Goal: Task Accomplishment & Management: Use online tool/utility

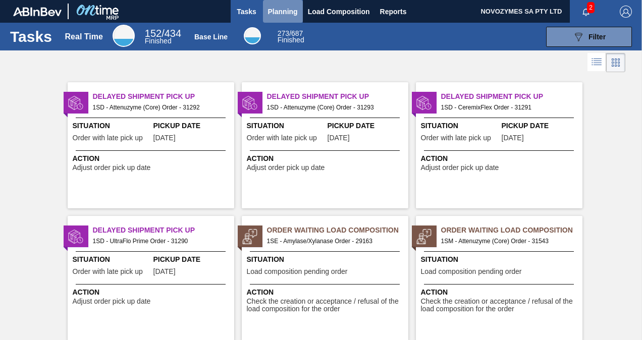
click at [288, 12] on span "Planning" at bounding box center [283, 12] width 30 height 12
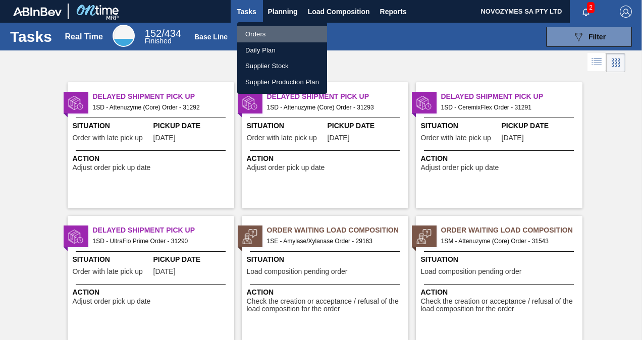
click at [274, 31] on li "Orders" at bounding box center [282, 34] width 90 height 16
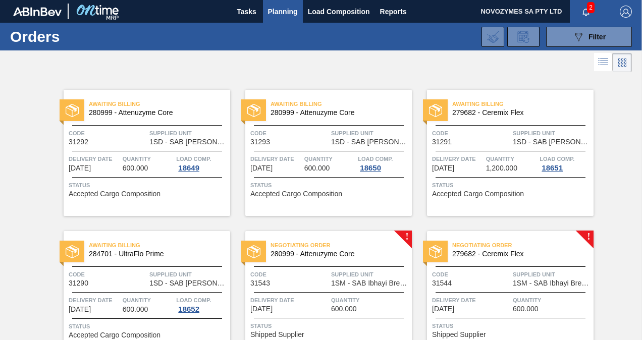
scroll to position [50, 0]
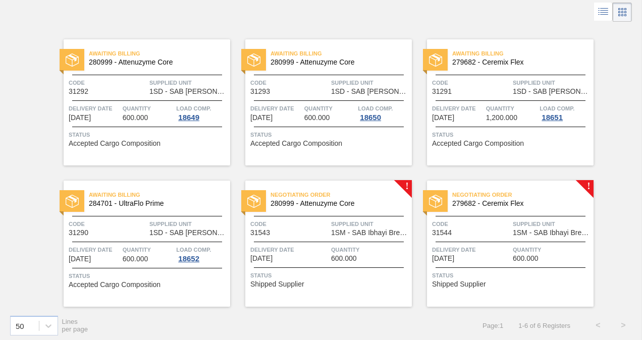
click at [367, 193] on span "Negotiating Order" at bounding box center [340, 195] width 141 height 10
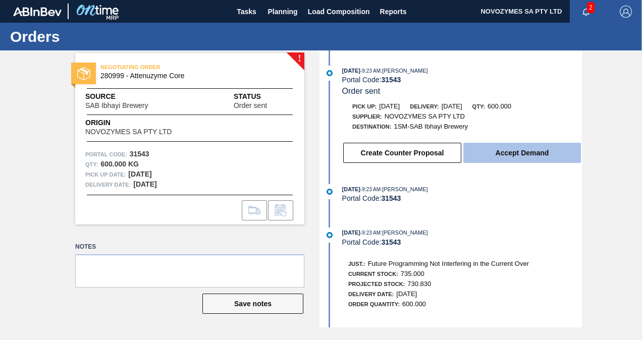
click at [499, 154] on button "Accept Demand" at bounding box center [522, 153] width 118 height 20
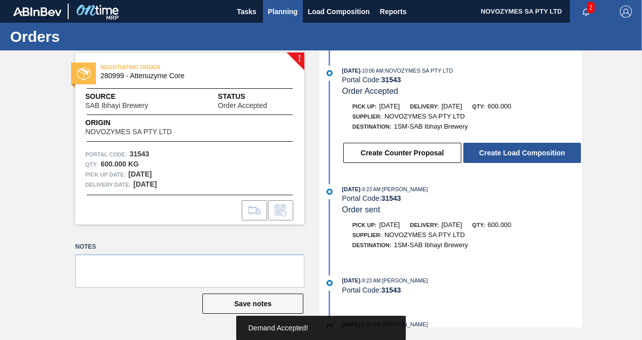
click at [290, 14] on span "Planning" at bounding box center [283, 12] width 30 height 12
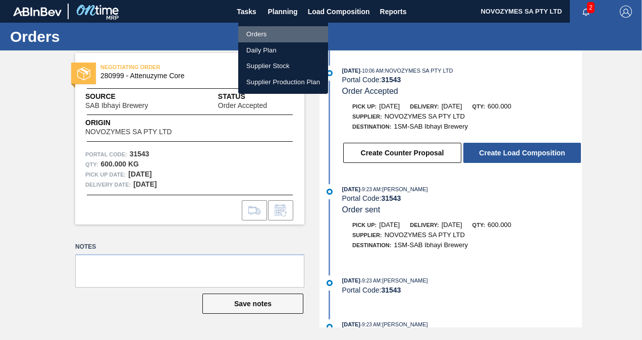
click at [284, 32] on li "Orders" at bounding box center [283, 34] width 90 height 16
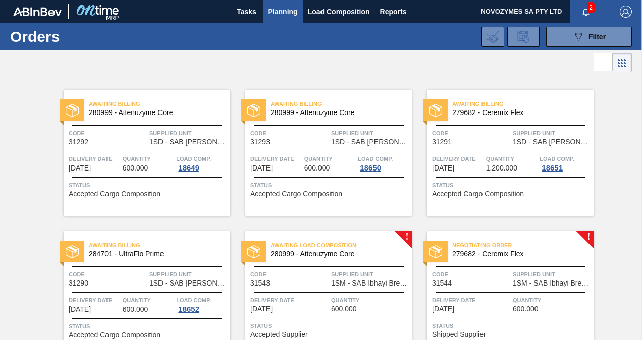
click at [521, 264] on div "Negotiating Order 279682 - Ceremix Flex Code 31544 Supplied Unit 1SM - SAB Ibha…" at bounding box center [510, 294] width 166 height 126
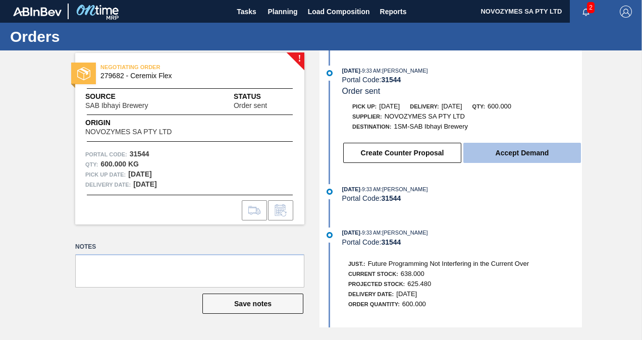
click at [516, 159] on button "Accept Demand" at bounding box center [522, 153] width 118 height 20
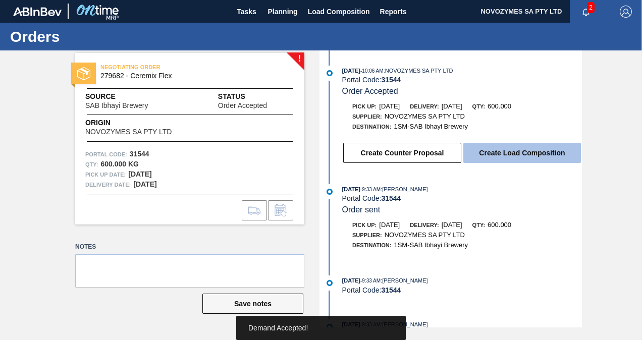
click at [514, 152] on button "Create Load Composition" at bounding box center [522, 153] width 118 height 20
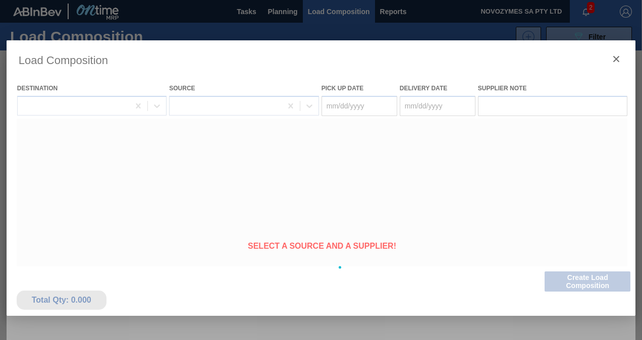
type Date "[DATE]"
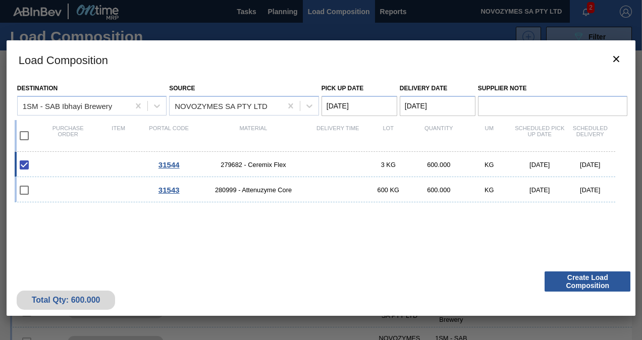
click at [589, 292] on div "Total Qty: 600.000 Create Load Composition" at bounding box center [321, 290] width 629 height 49
click at [587, 286] on button "Create Load Composition" at bounding box center [587, 281] width 86 height 20
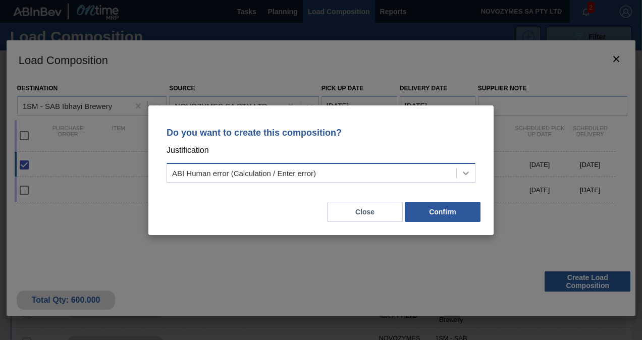
click at [466, 174] on icon at bounding box center [466, 174] width 6 height 4
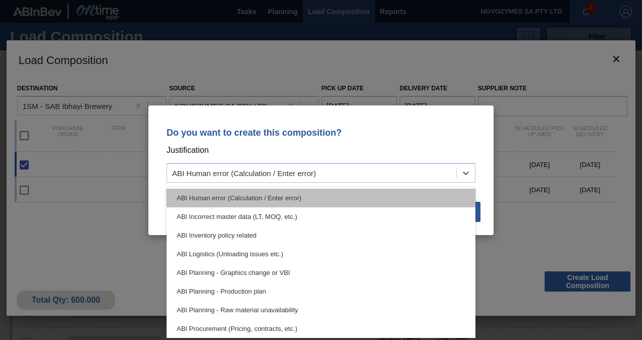
click at [388, 202] on div "ABI Human error (Calculation / Enter error)" at bounding box center [320, 198] width 309 height 19
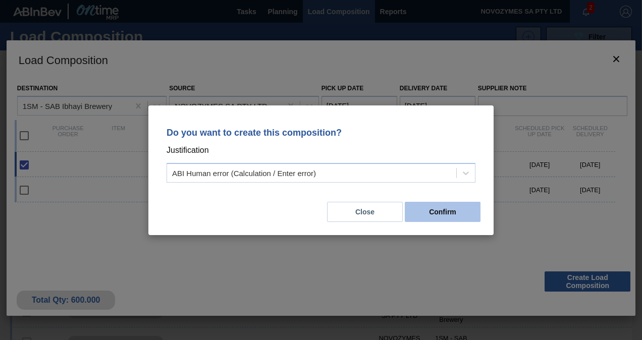
click at [453, 214] on button "Confirm" at bounding box center [443, 212] width 76 height 20
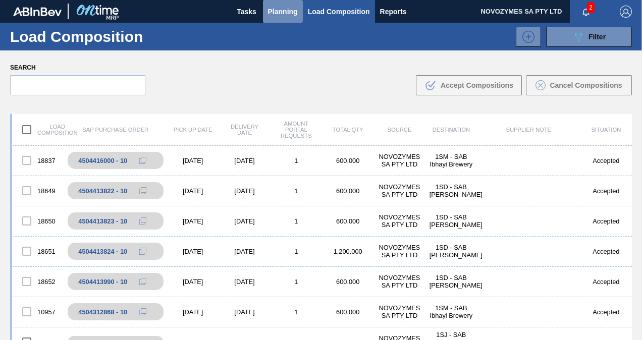
click at [292, 10] on span "Planning" at bounding box center [283, 12] width 30 height 12
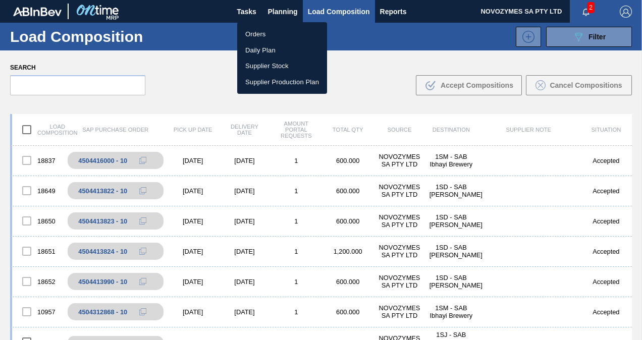
click at [265, 31] on li "Orders" at bounding box center [282, 34] width 90 height 16
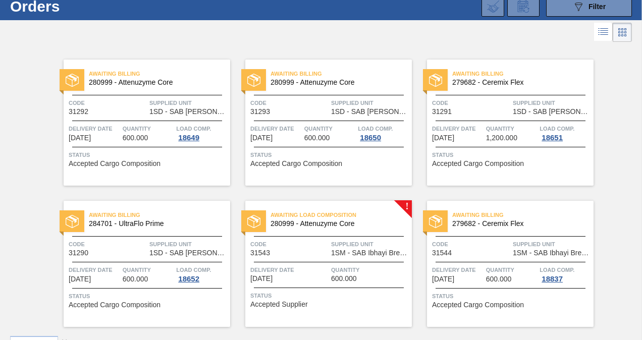
scroll to position [54, 0]
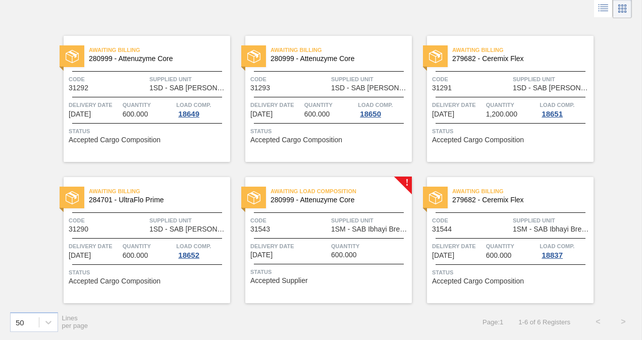
click at [353, 190] on span "Awaiting Load Composition" at bounding box center [340, 191] width 141 height 10
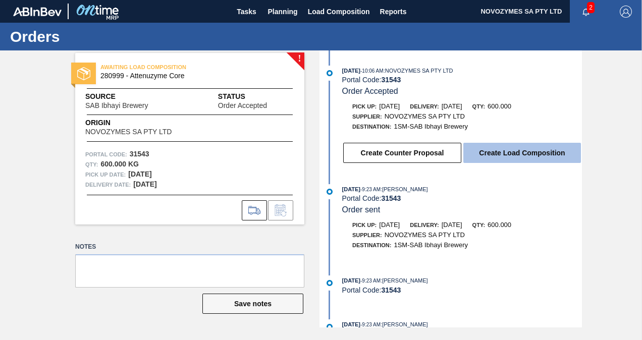
click at [501, 155] on button "Create Load Composition" at bounding box center [522, 153] width 118 height 20
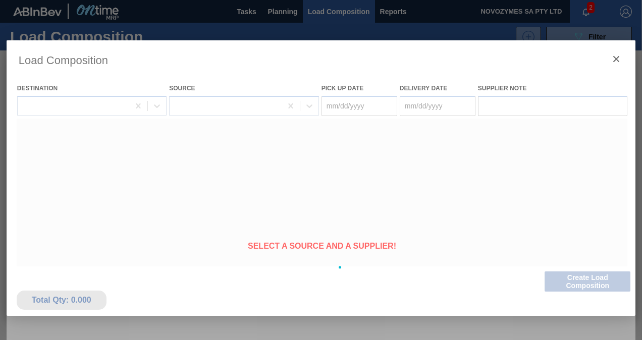
type Date "[DATE]"
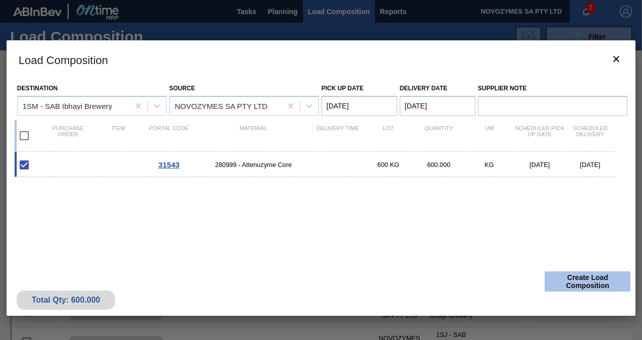
click at [591, 281] on button "Create Load Composition" at bounding box center [587, 281] width 86 height 20
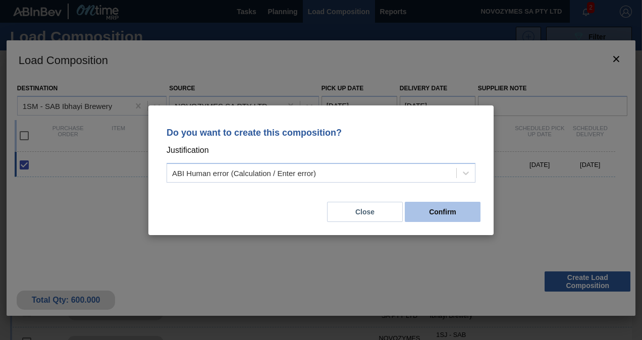
click at [446, 211] on button "Confirm" at bounding box center [443, 212] width 76 height 20
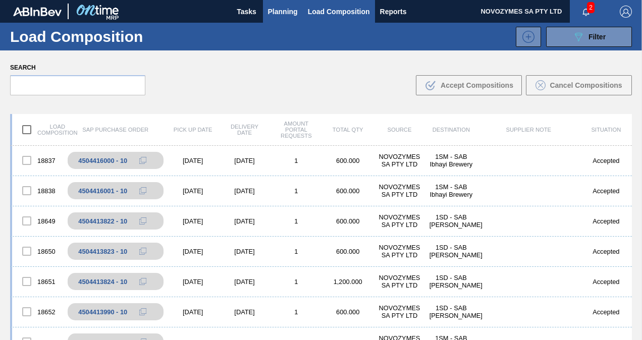
click at [292, 13] on span "Planning" at bounding box center [283, 12] width 30 height 12
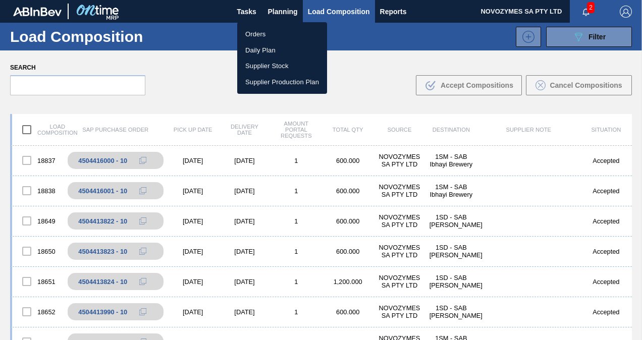
click at [284, 31] on li "Orders" at bounding box center [282, 34] width 90 height 16
